Goal: Use online tool/utility: Utilize a website feature to perform a specific function

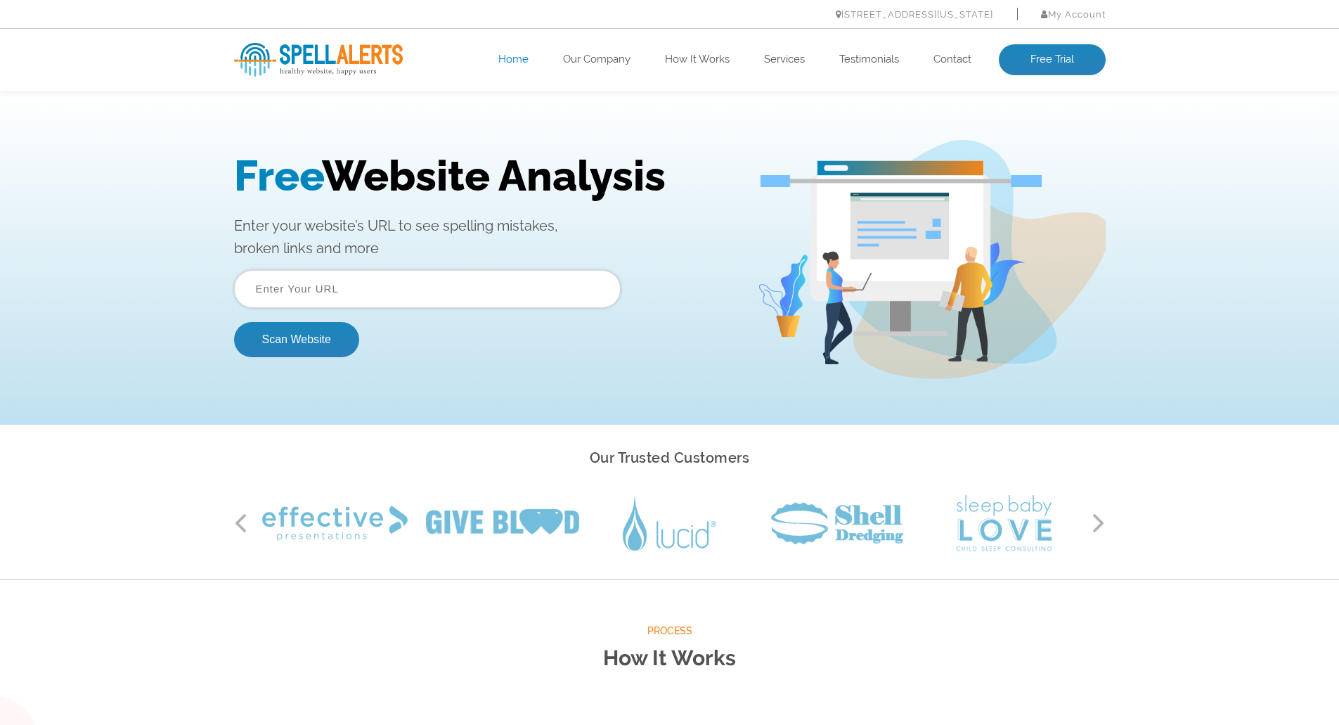
click at [501, 295] on input "text" at bounding box center [427, 289] width 387 height 38
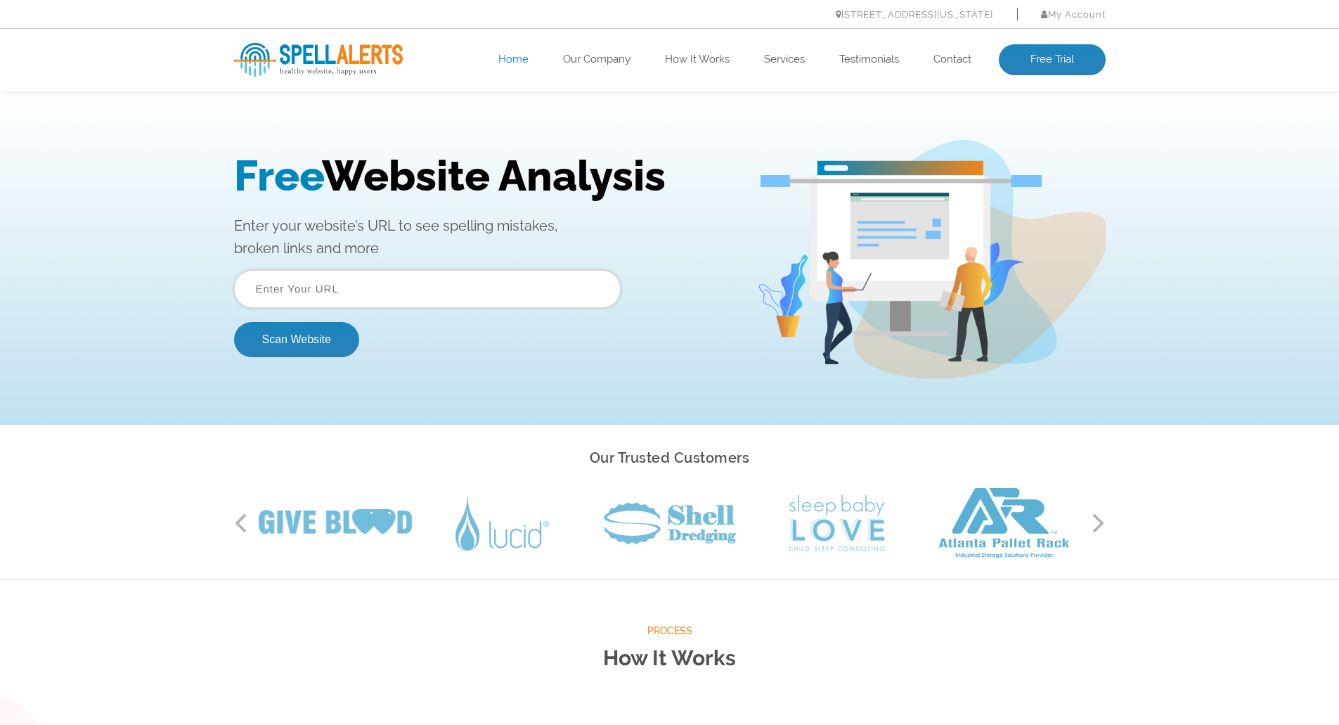
type input "[URL][DOMAIN_NAME]"
click at [280, 340] on button "Scan Website" at bounding box center [296, 339] width 125 height 35
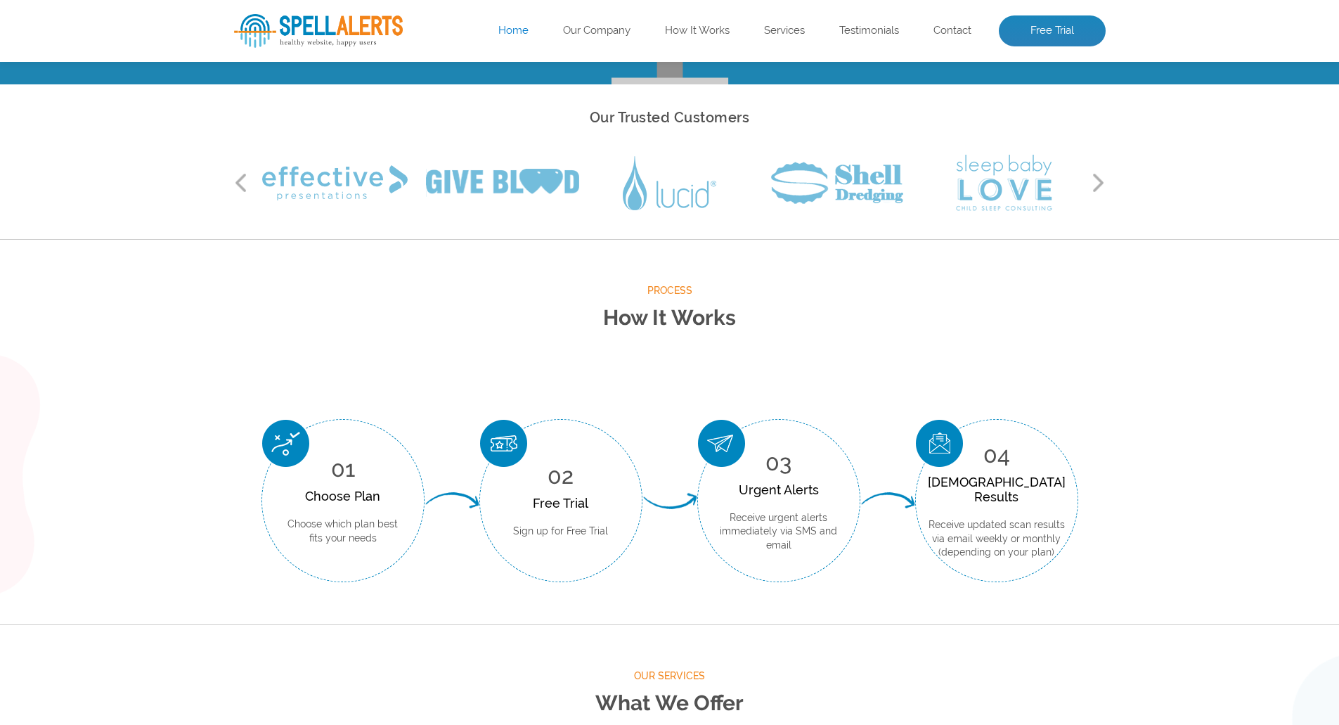
scroll to position [211, 0]
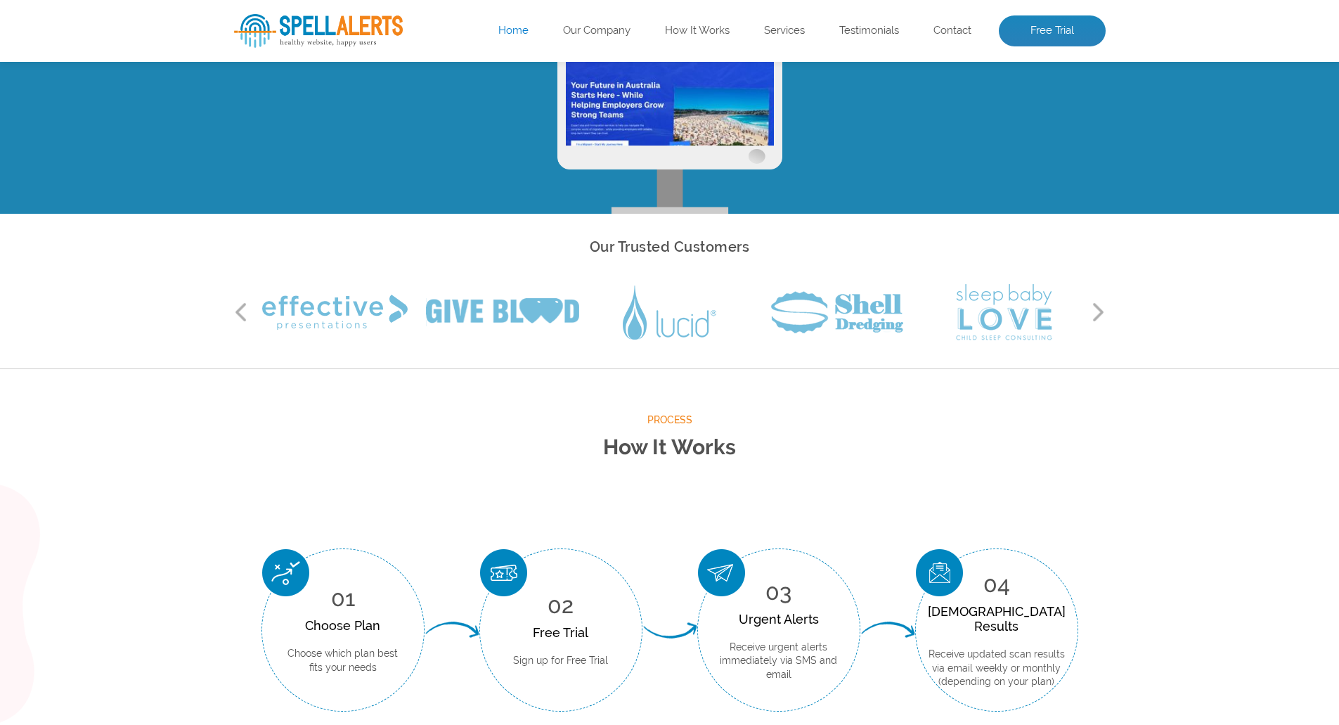
click at [1094, 310] on button "Next" at bounding box center [1099, 312] width 14 height 21
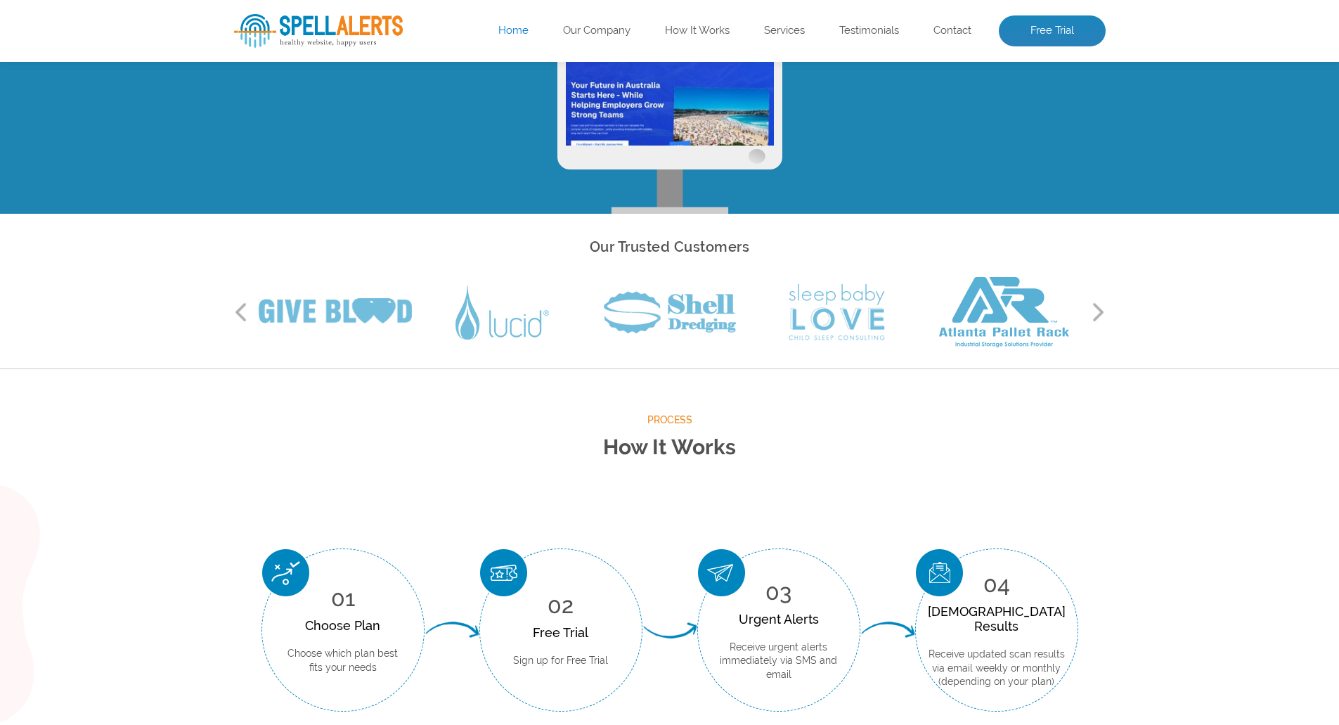
click at [1094, 310] on button "Next" at bounding box center [1099, 312] width 14 height 21
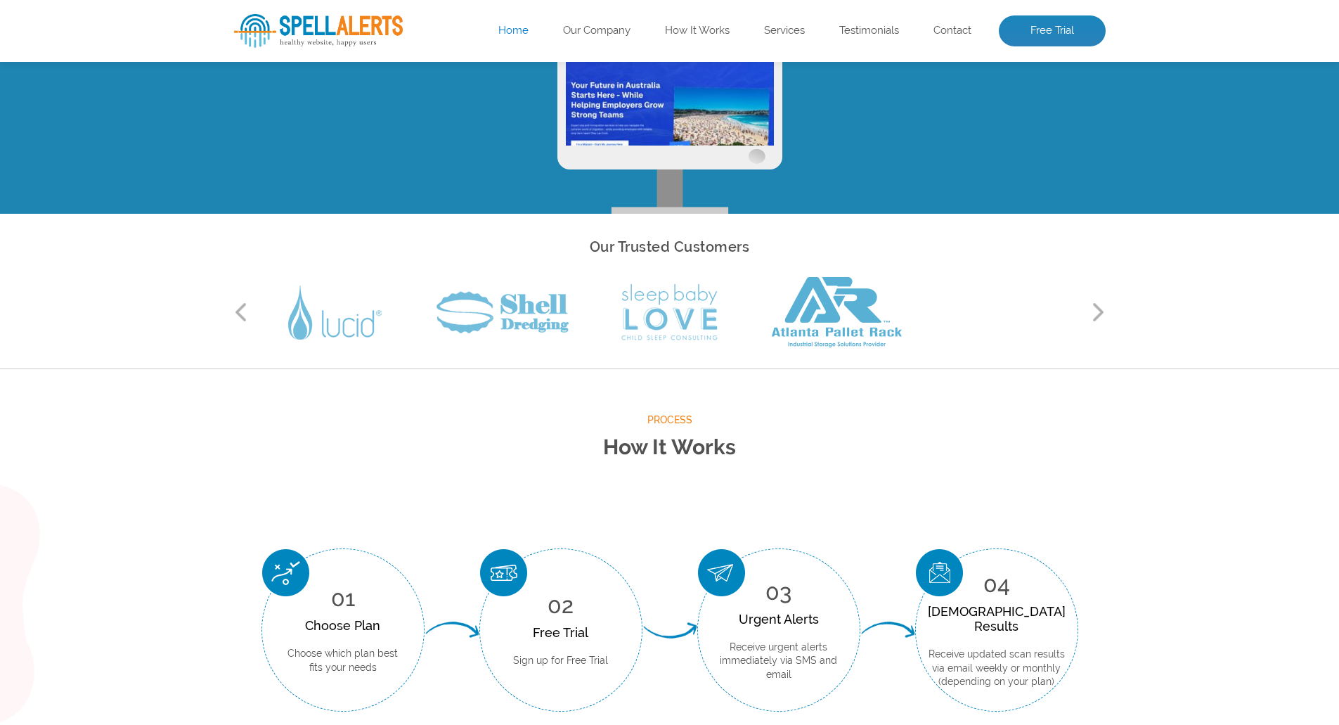
click at [1094, 310] on button "Next" at bounding box center [1099, 312] width 14 height 21
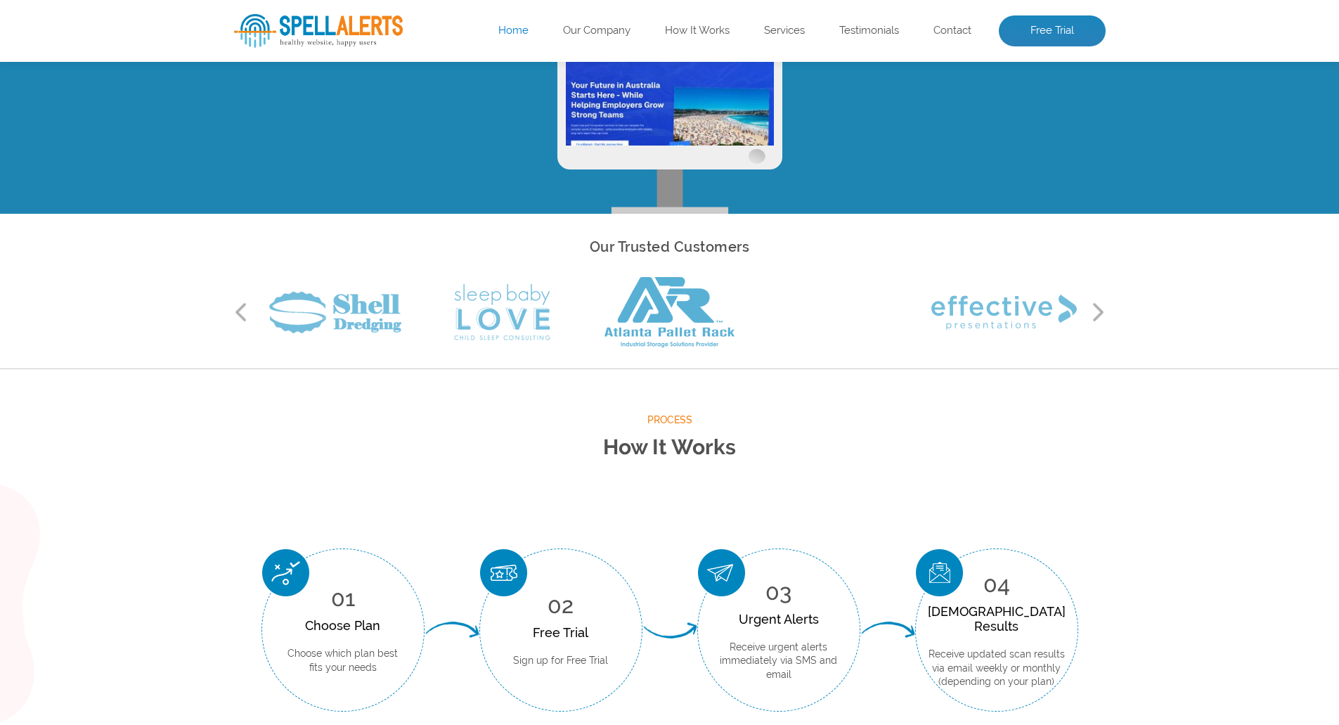
click at [1094, 310] on button "Next" at bounding box center [1099, 312] width 14 height 21
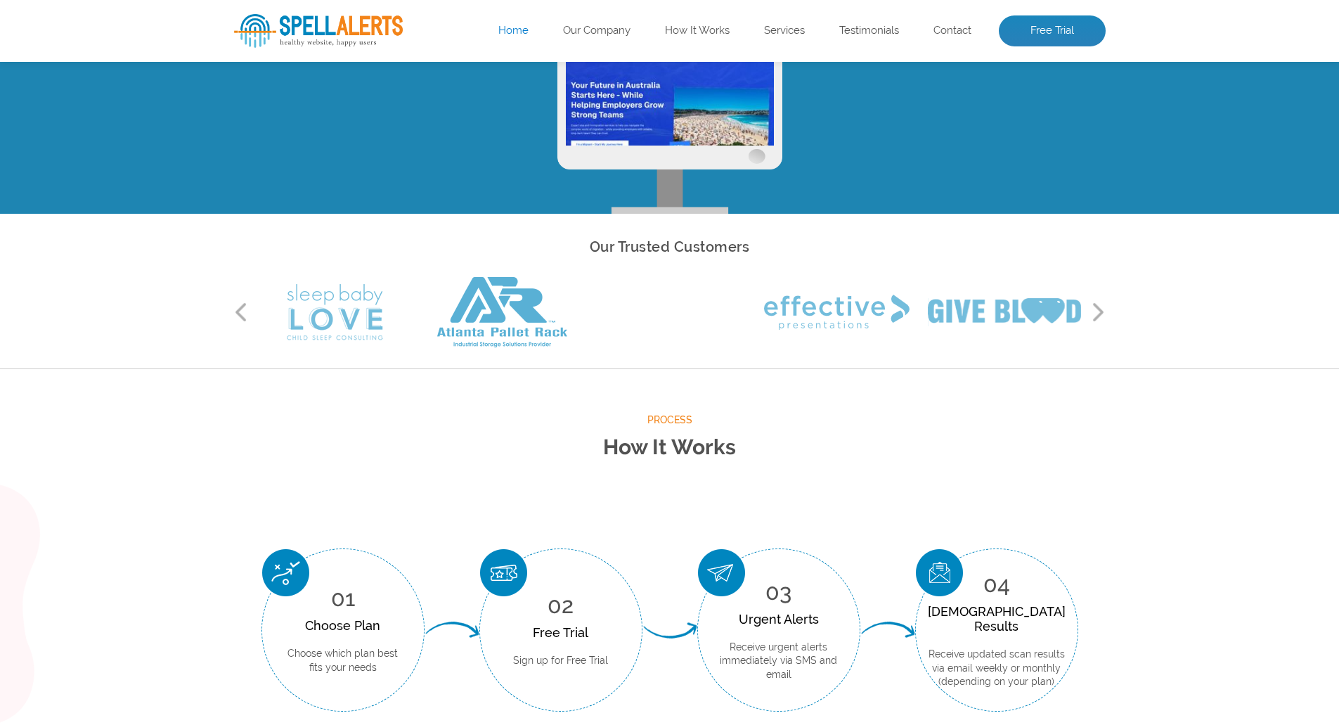
click at [1094, 310] on button "Next" at bounding box center [1099, 312] width 14 height 21
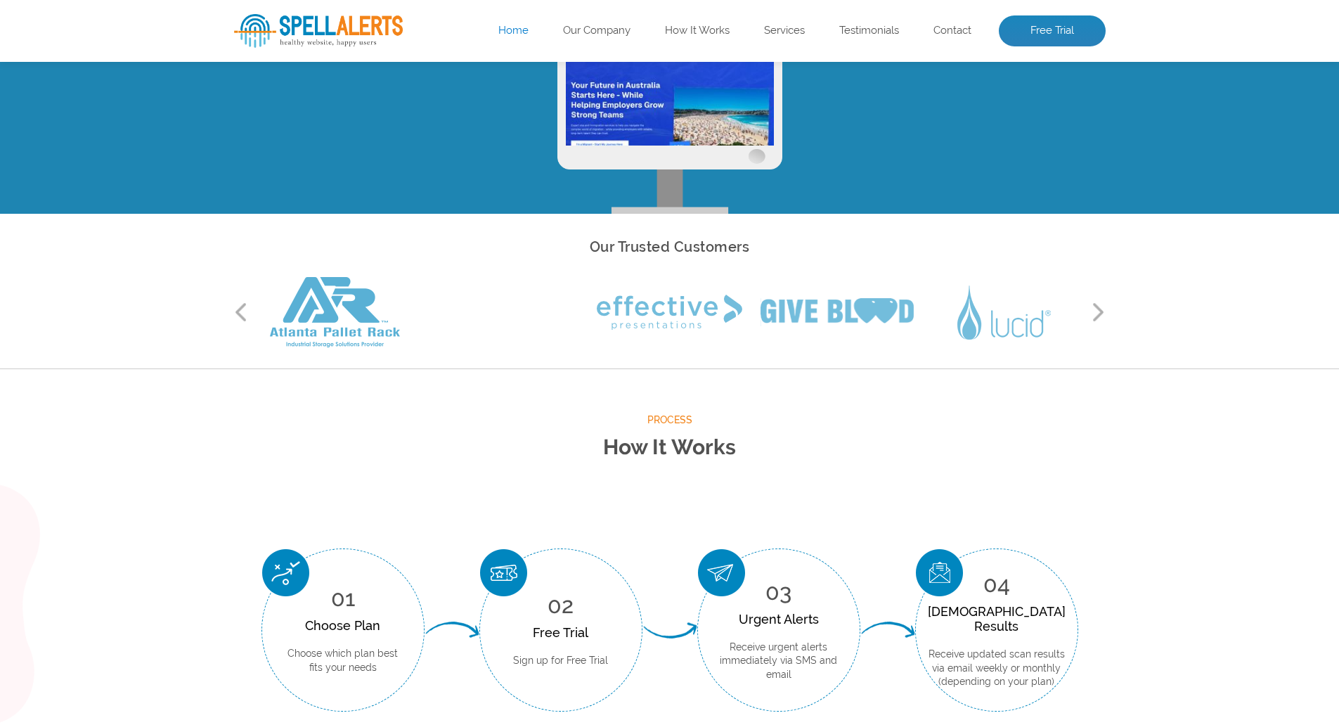
click at [1094, 310] on button "Next" at bounding box center [1099, 312] width 14 height 21
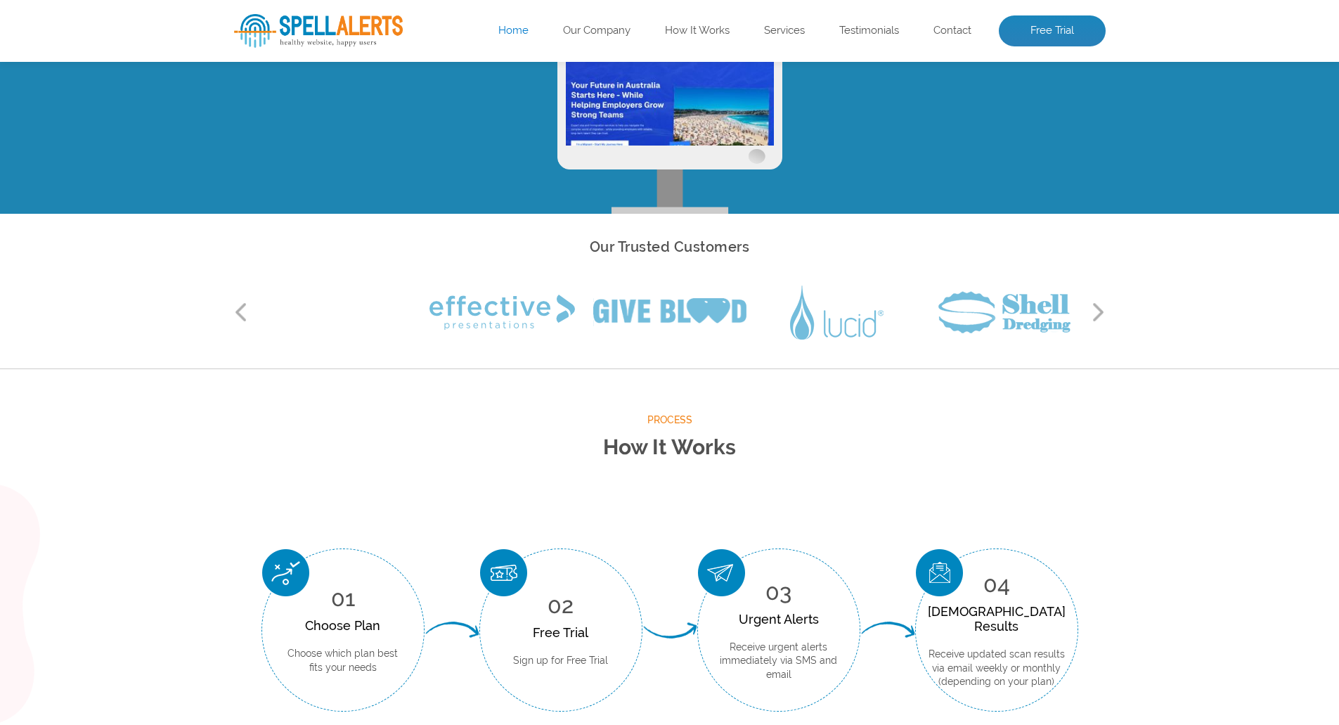
click at [1094, 310] on button "Next" at bounding box center [1099, 312] width 14 height 21
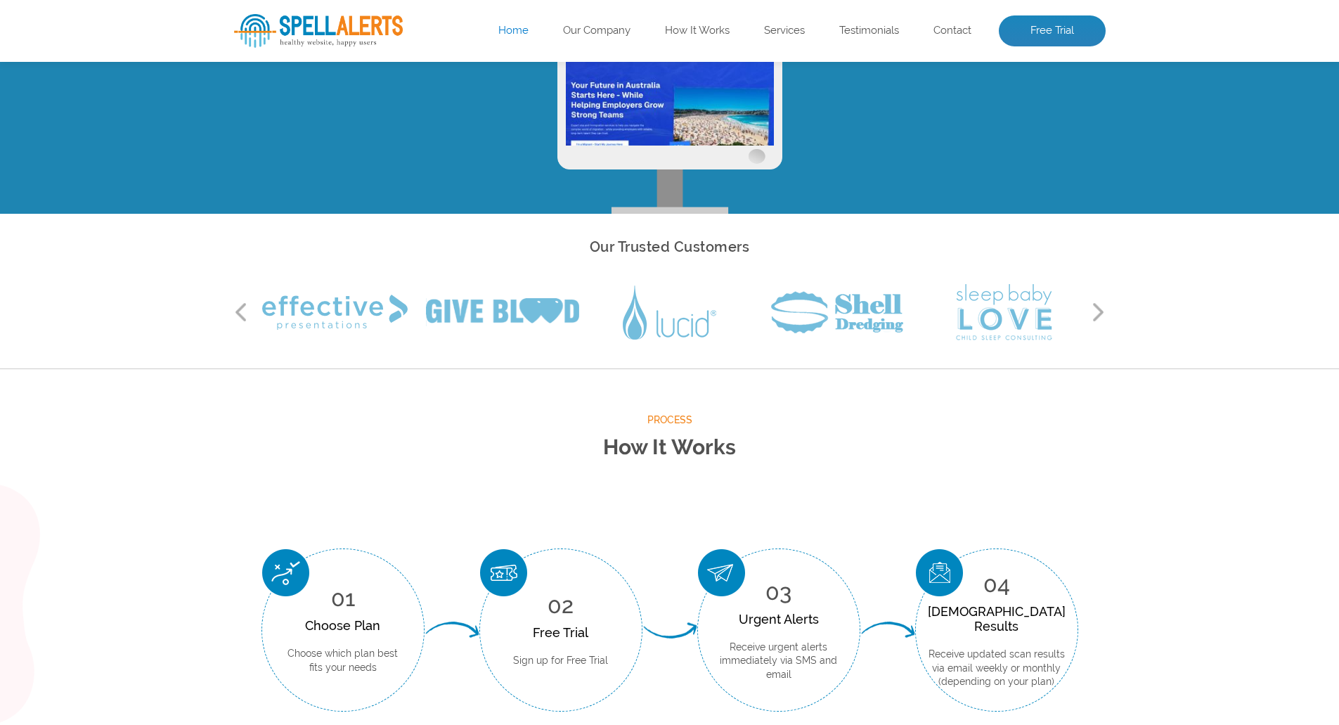
click at [1094, 310] on button "Next" at bounding box center [1099, 312] width 14 height 21
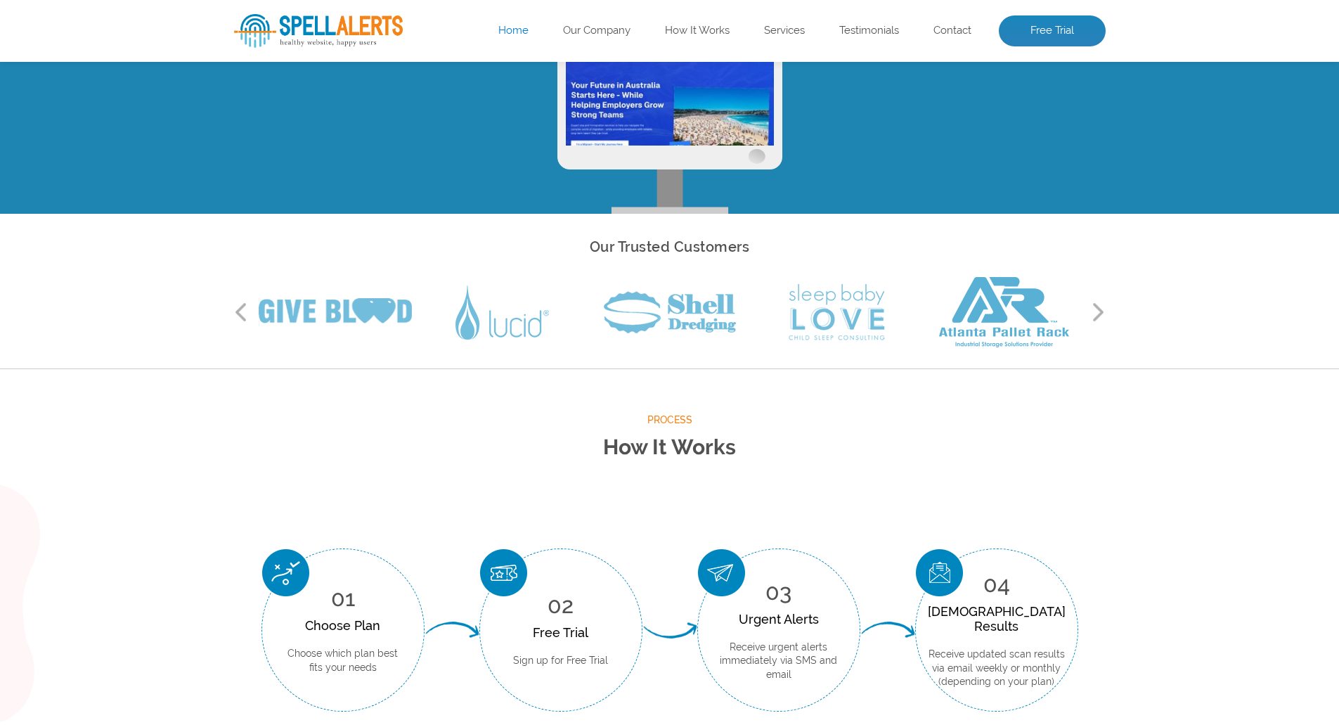
click at [1094, 310] on button "Next" at bounding box center [1099, 312] width 14 height 21
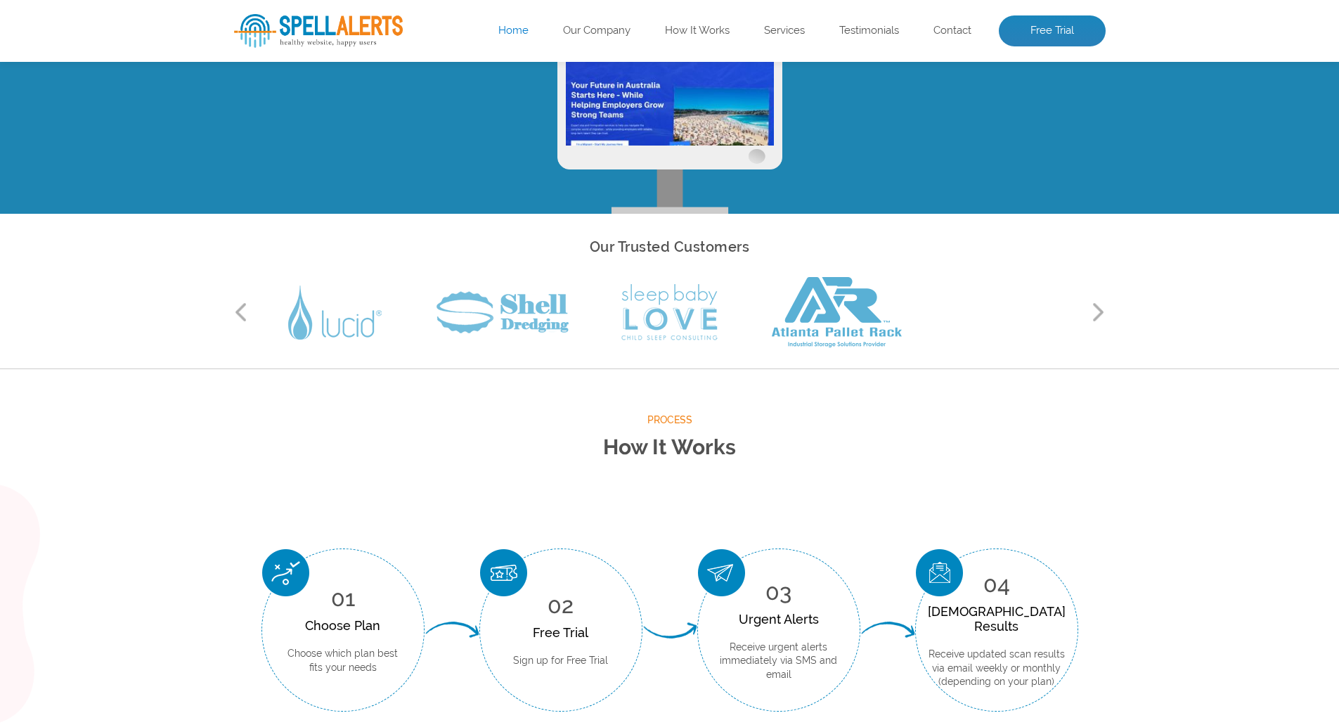
click at [1094, 310] on button "Next" at bounding box center [1099, 312] width 14 height 21
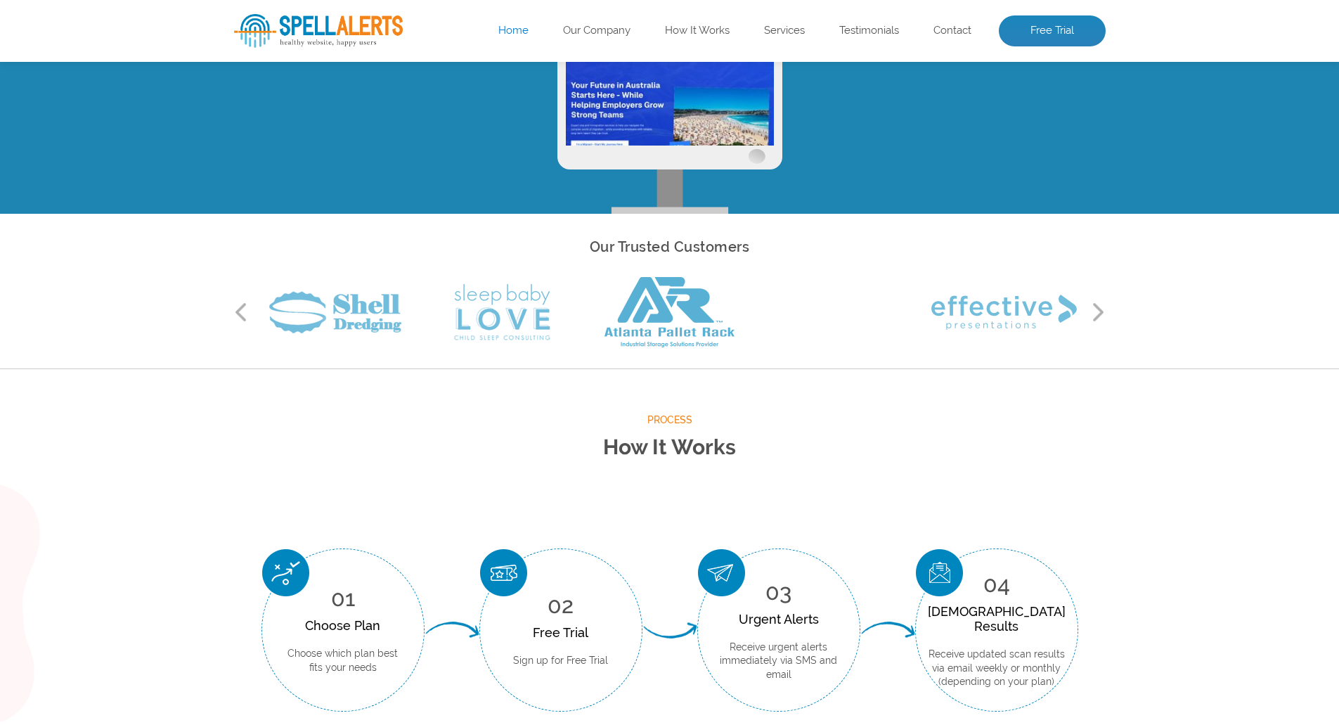
click at [1094, 310] on button "Next" at bounding box center [1099, 312] width 14 height 21
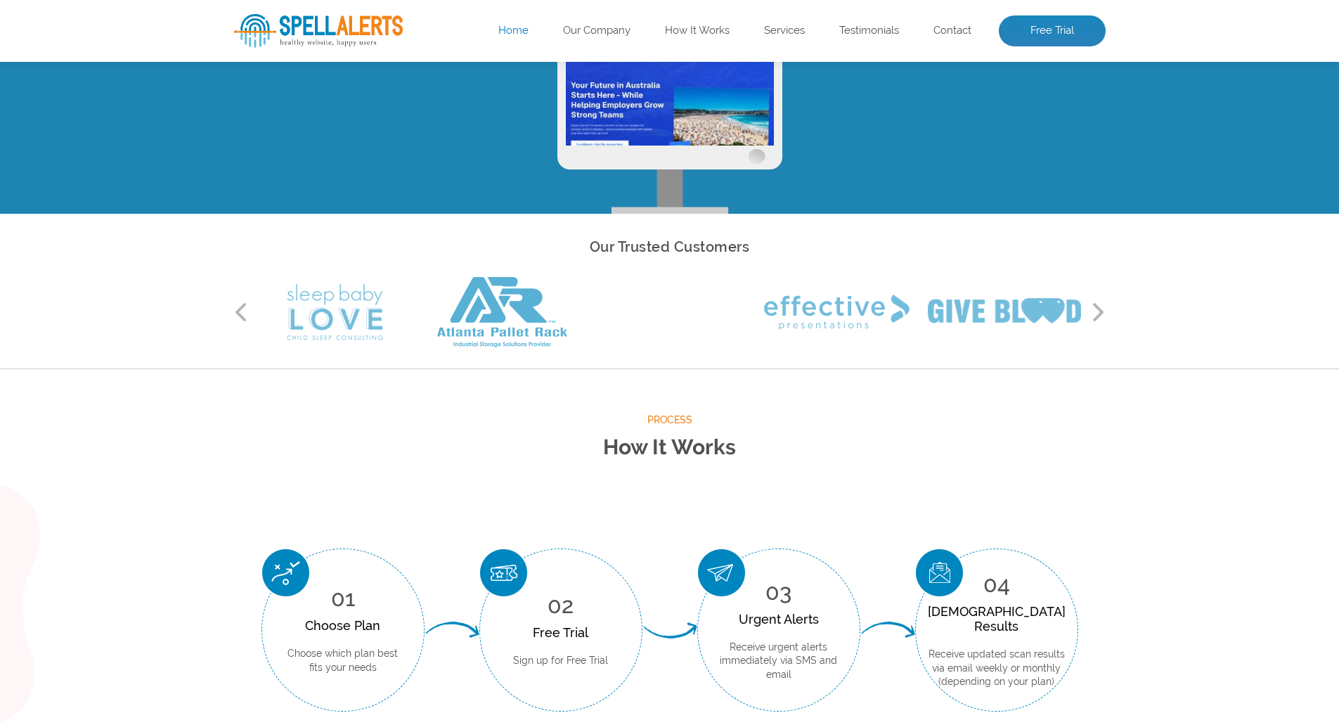
click at [1094, 310] on button "Next" at bounding box center [1099, 312] width 14 height 21
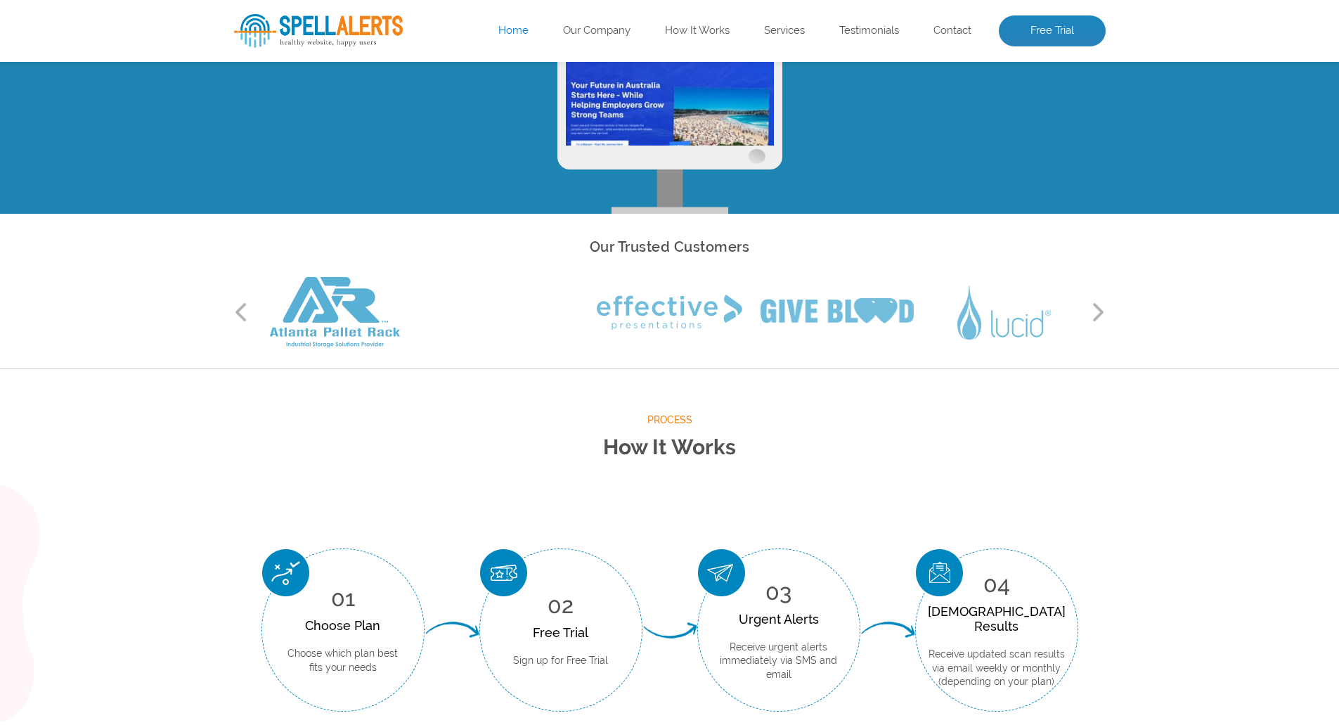
click at [1094, 310] on button "Next" at bounding box center [1099, 312] width 14 height 21
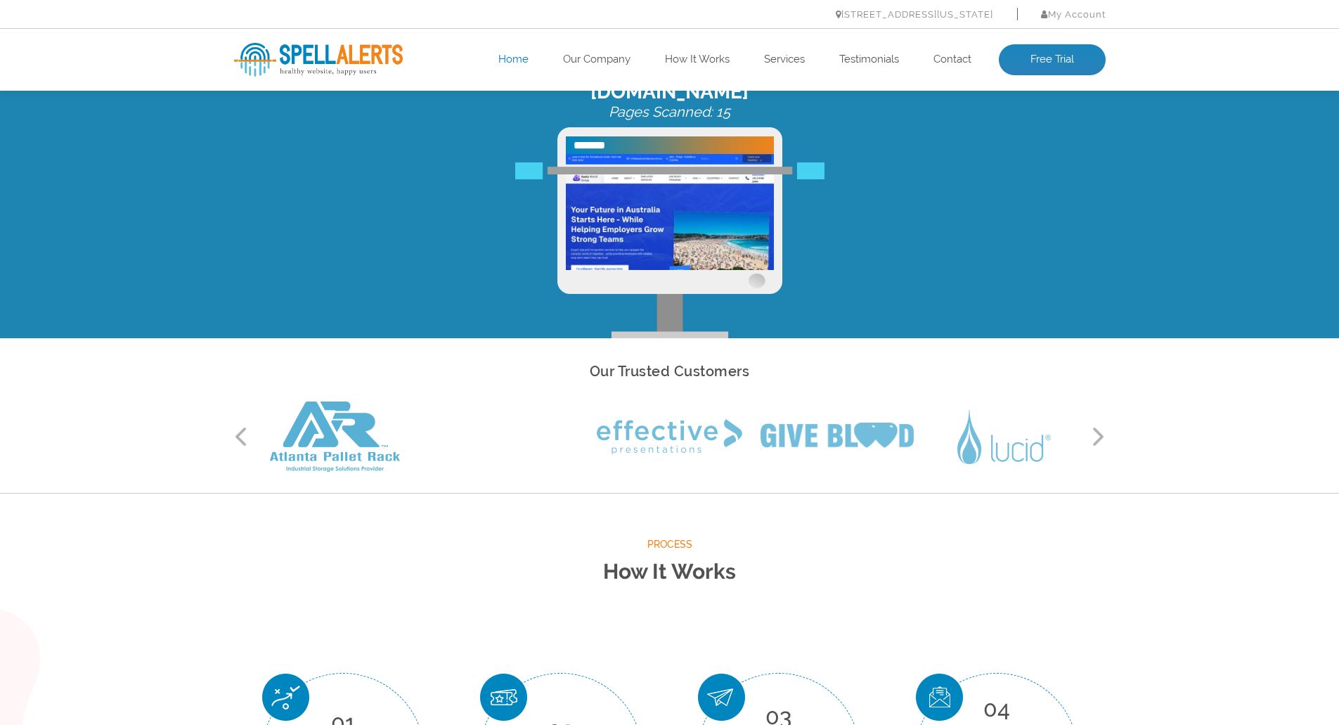
scroll to position [0, 0]
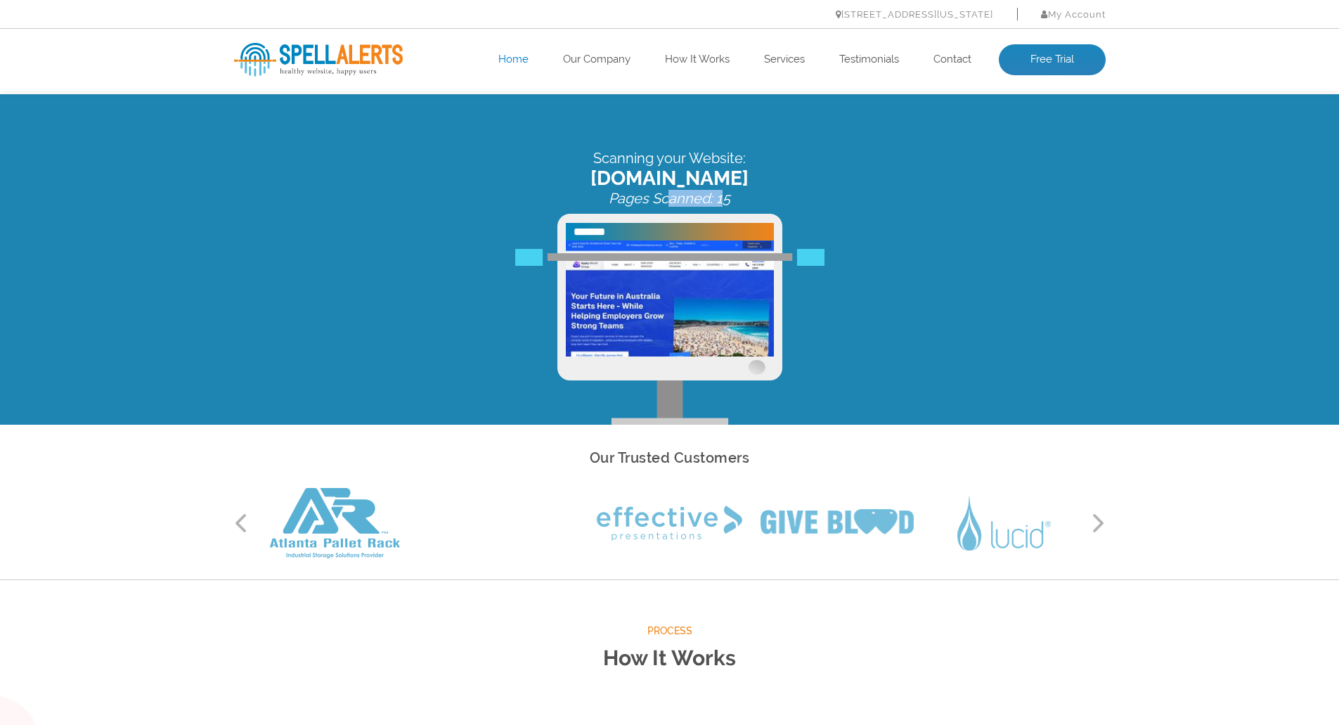
drag, startPoint x: 726, startPoint y: 193, endPoint x: 613, endPoint y: 192, distance: 113.2
click at [634, 192] on icon "Pages Scanned: 15" at bounding box center [670, 198] width 122 height 17
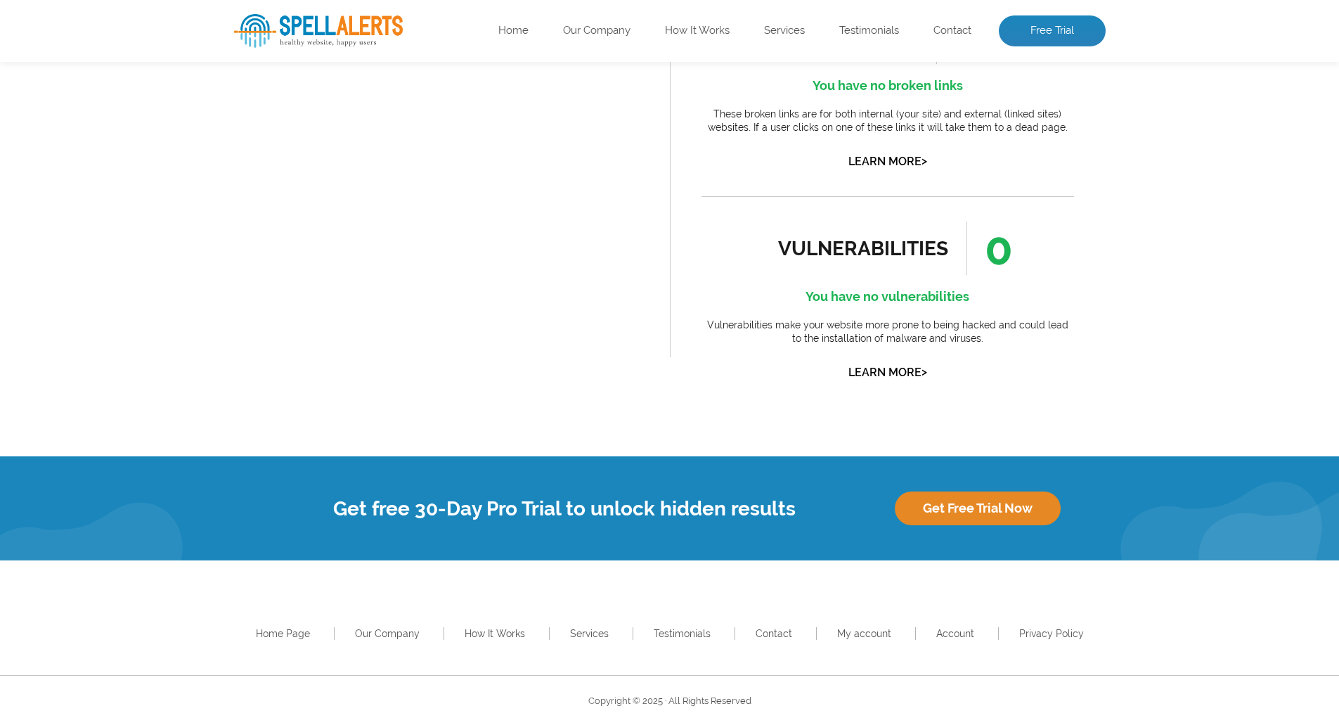
scroll to position [1548, 0]
